Goal: Task Accomplishment & Management: Complete application form

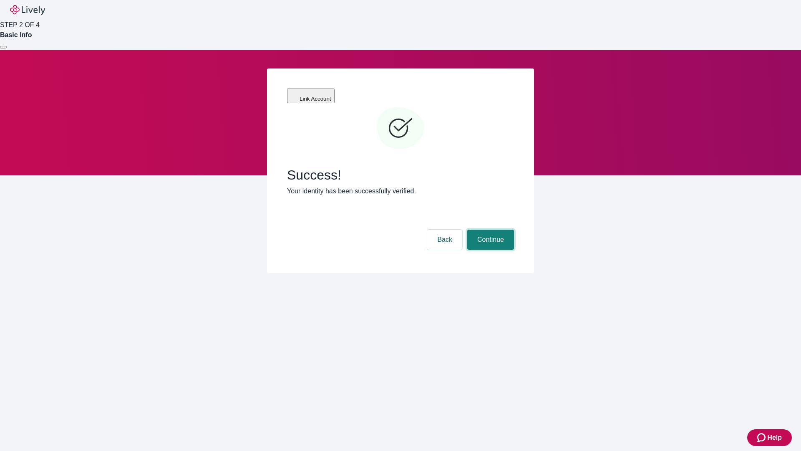
click at [490, 230] on button "Continue" at bounding box center [490, 240] width 47 height 20
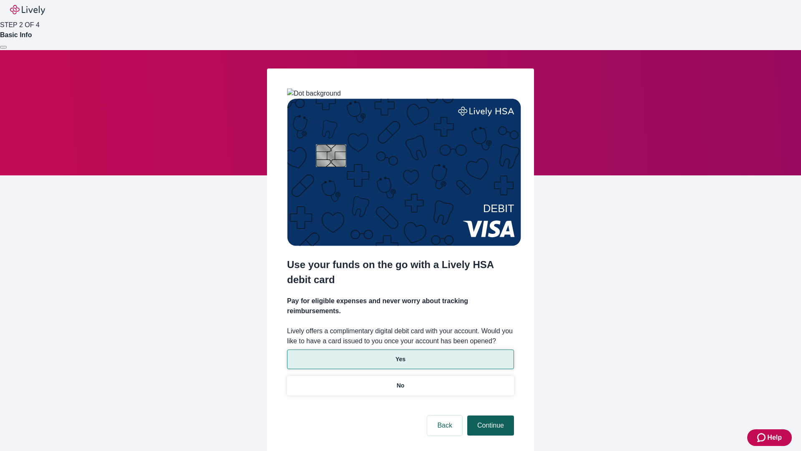
click at [400, 355] on p "Yes" at bounding box center [401, 359] width 10 height 9
click at [490, 415] on button "Continue" at bounding box center [490, 425] width 47 height 20
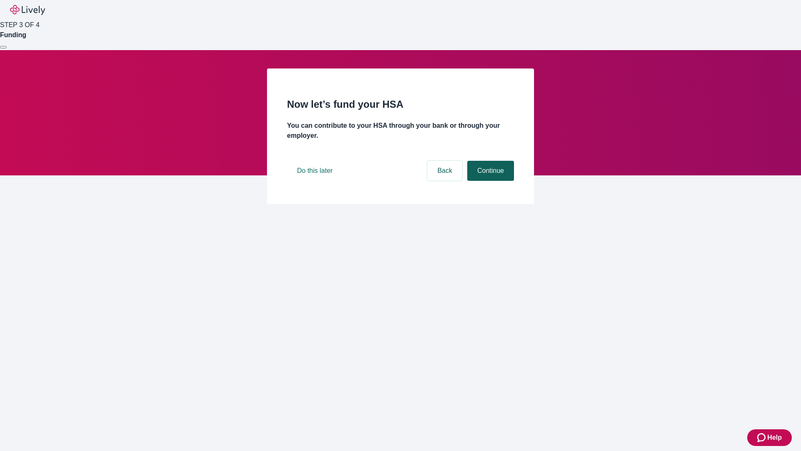
click at [490, 181] on button "Continue" at bounding box center [490, 171] width 47 height 20
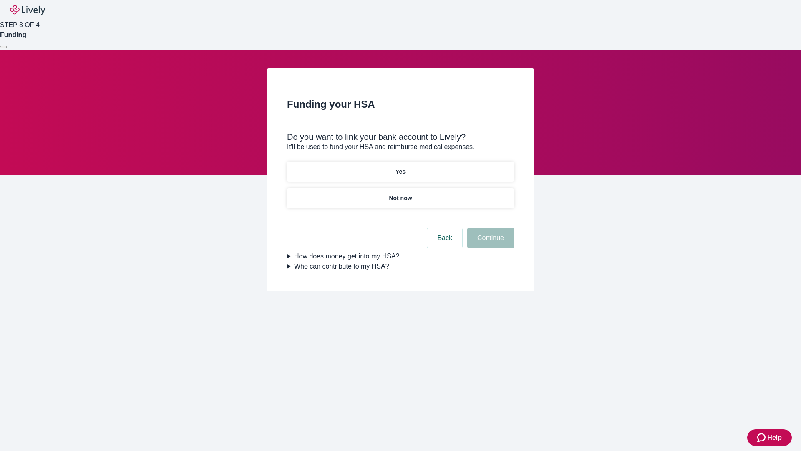
click at [400, 194] on p "Not now" at bounding box center [400, 198] width 23 height 9
click at [490, 243] on button "Continue" at bounding box center [490, 238] width 47 height 20
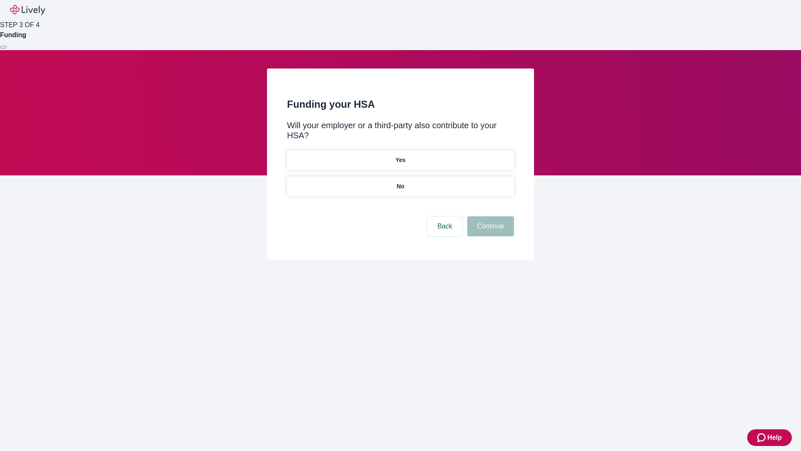
click at [400, 182] on p "No" at bounding box center [401, 186] width 8 height 9
click at [490, 216] on button "Continue" at bounding box center [490, 226] width 47 height 20
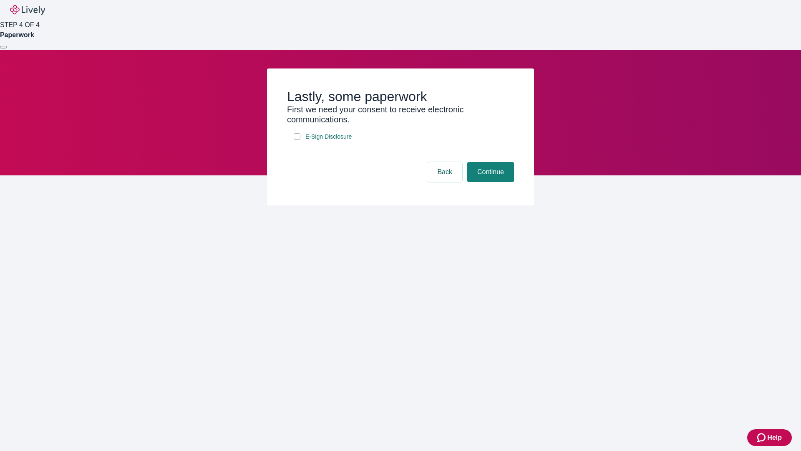
click at [297, 140] on input "E-Sign Disclosure" at bounding box center [297, 136] width 7 height 7
checkbox input "true"
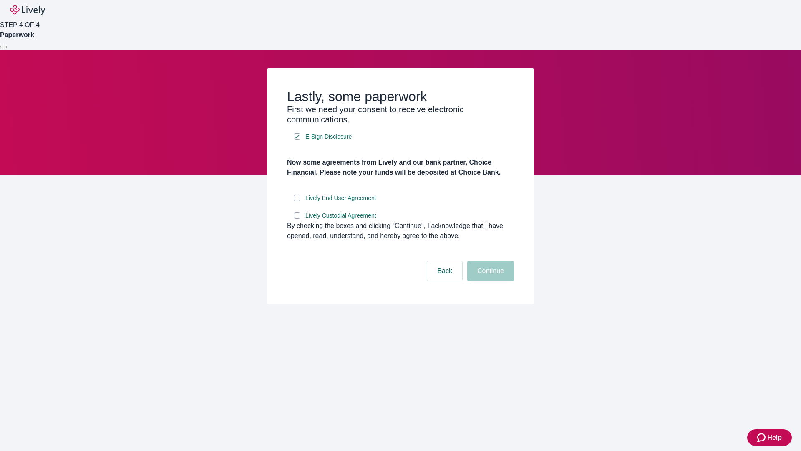
click at [297, 201] on input "Lively End User Agreement" at bounding box center [297, 197] width 7 height 7
checkbox input "true"
click at [297, 219] on input "Lively Custodial Agreement" at bounding box center [297, 215] width 7 height 7
checkbox input "true"
click at [490, 281] on button "Continue" at bounding box center [490, 271] width 47 height 20
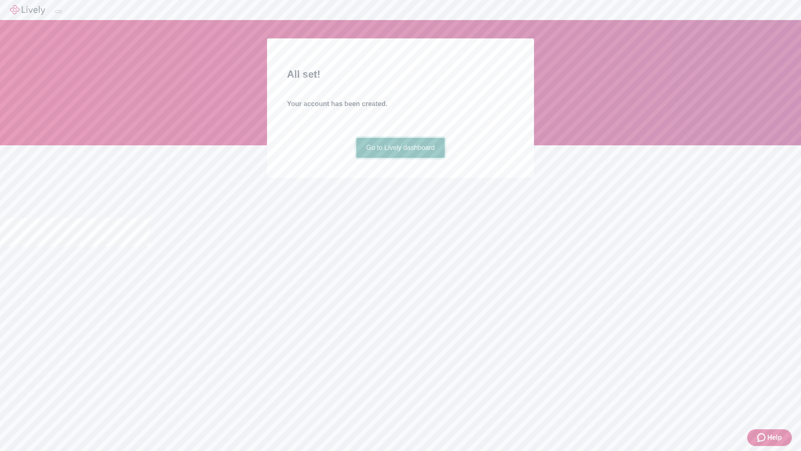
click at [400, 158] on link "Go to Lively dashboard" at bounding box center [400, 148] width 89 height 20
